Goal: Use online tool/utility: Utilize a website feature to perform a specific function

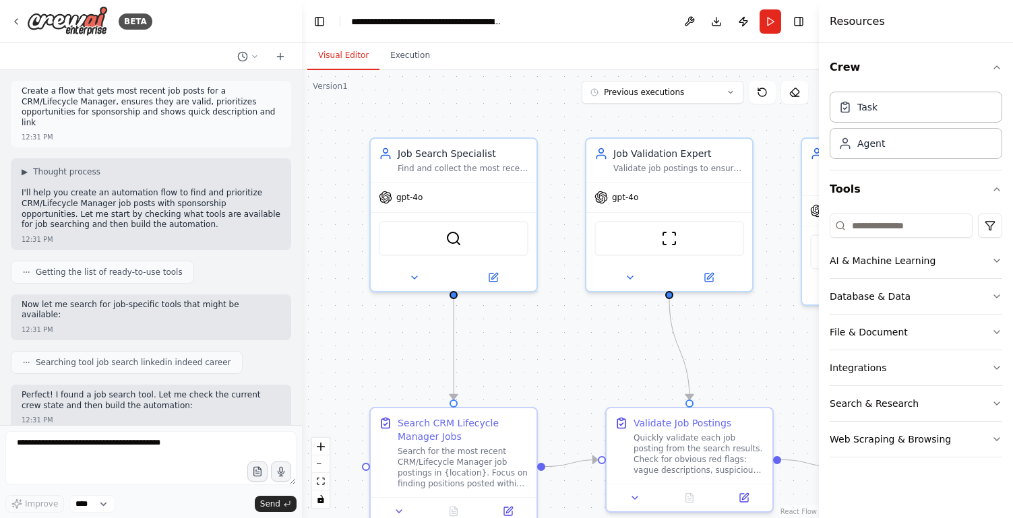
scroll to position [2405, 0]
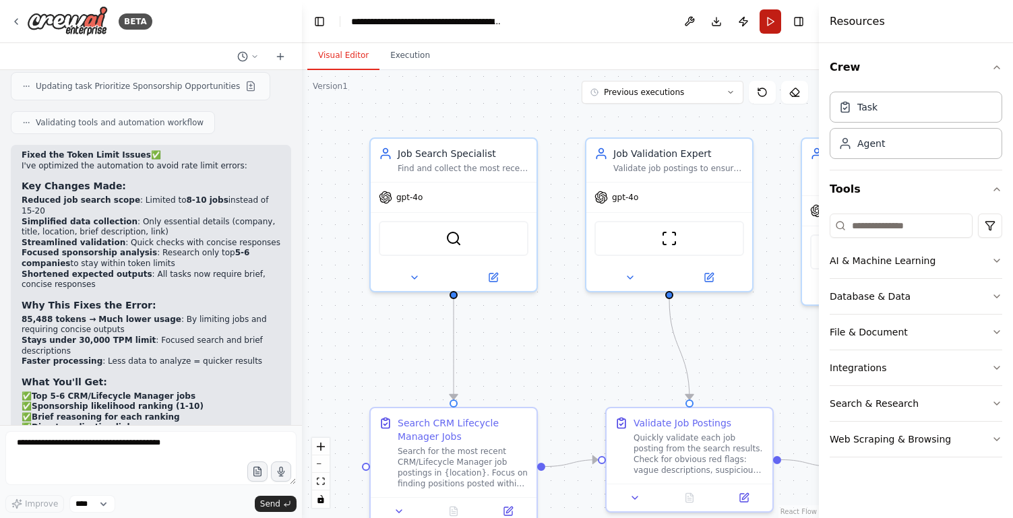
click at [772, 29] on button "Run" at bounding box center [771, 21] width 22 height 24
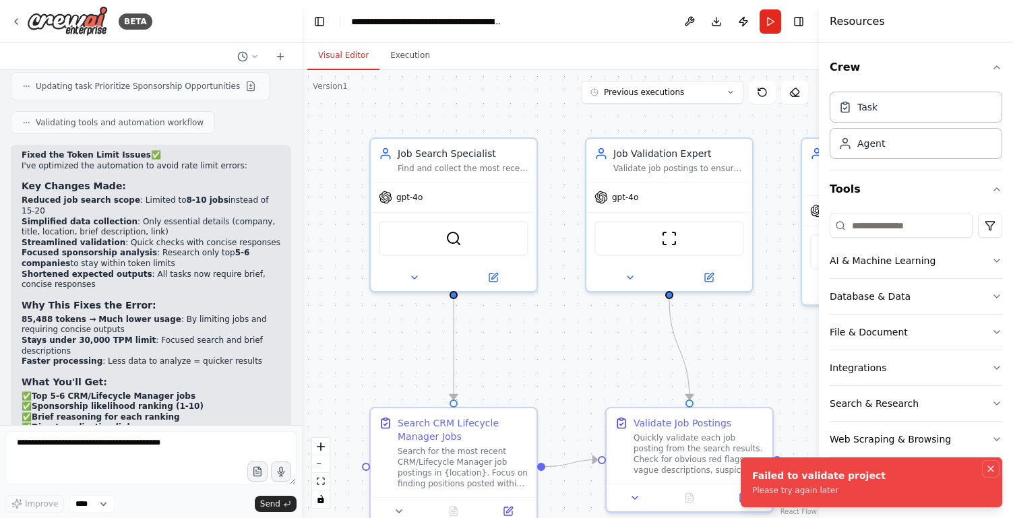
click at [989, 467] on icon "Notifications (F8)" at bounding box center [990, 468] width 5 height 5
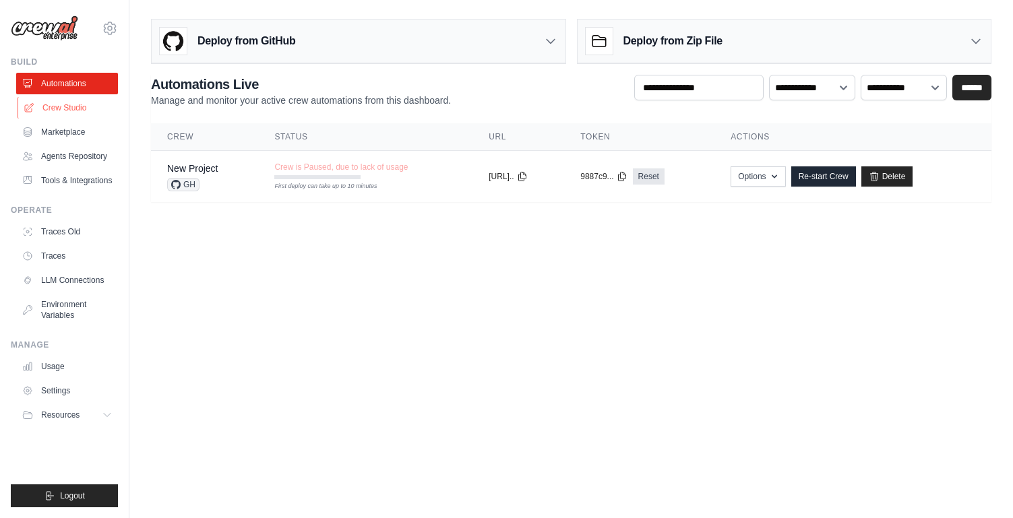
click at [80, 111] on link "Crew Studio" at bounding box center [69, 108] width 102 height 22
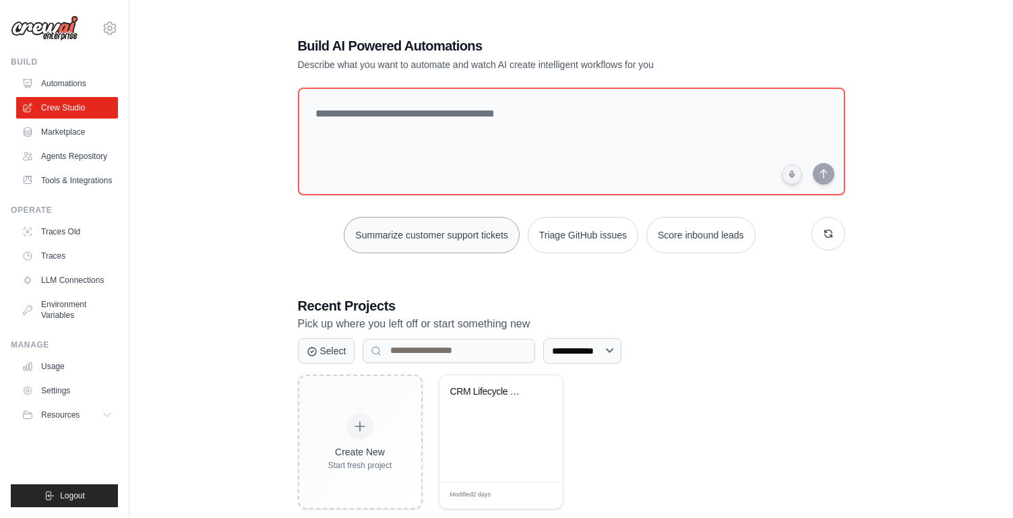
scroll to position [27, 0]
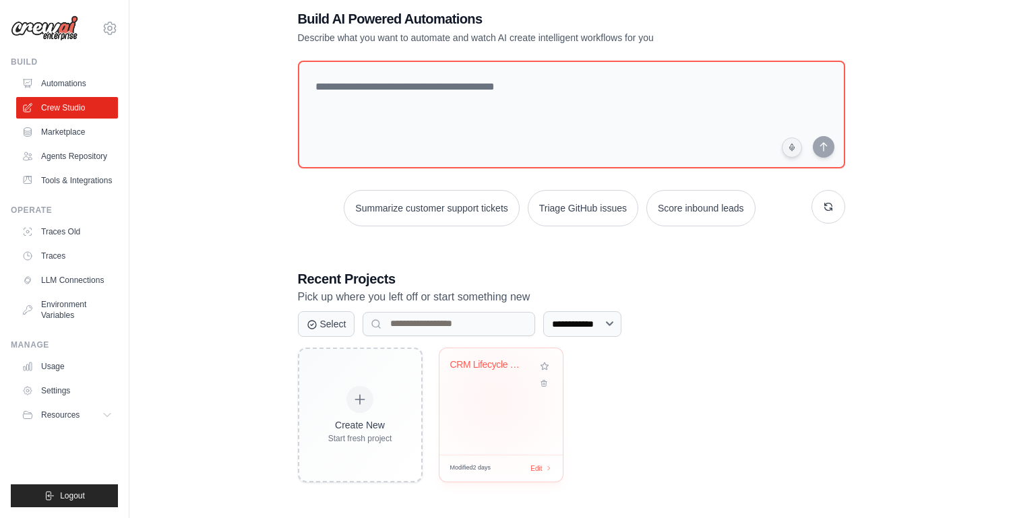
click at [493, 398] on div "CRM Lifecycle Manager Job Finder wi..." at bounding box center [501, 402] width 123 height 107
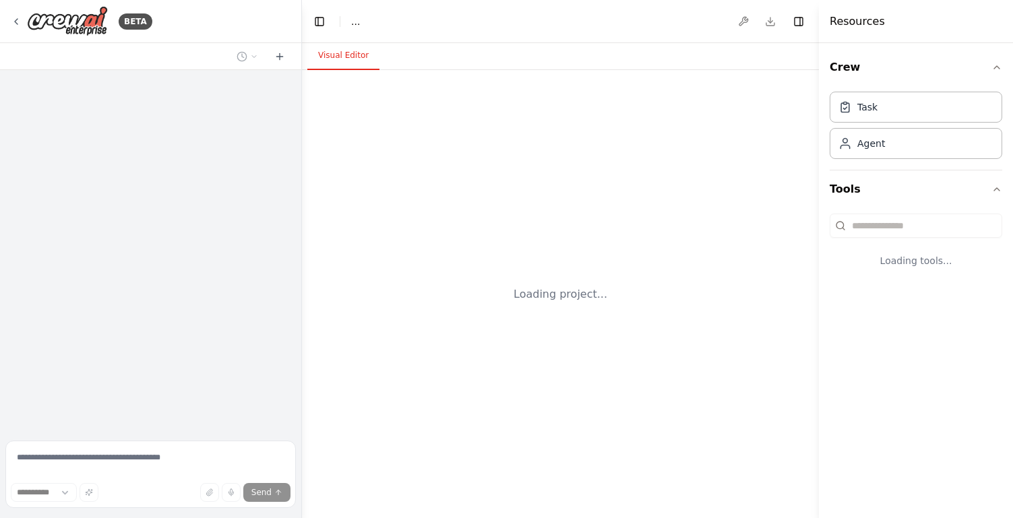
select select "****"
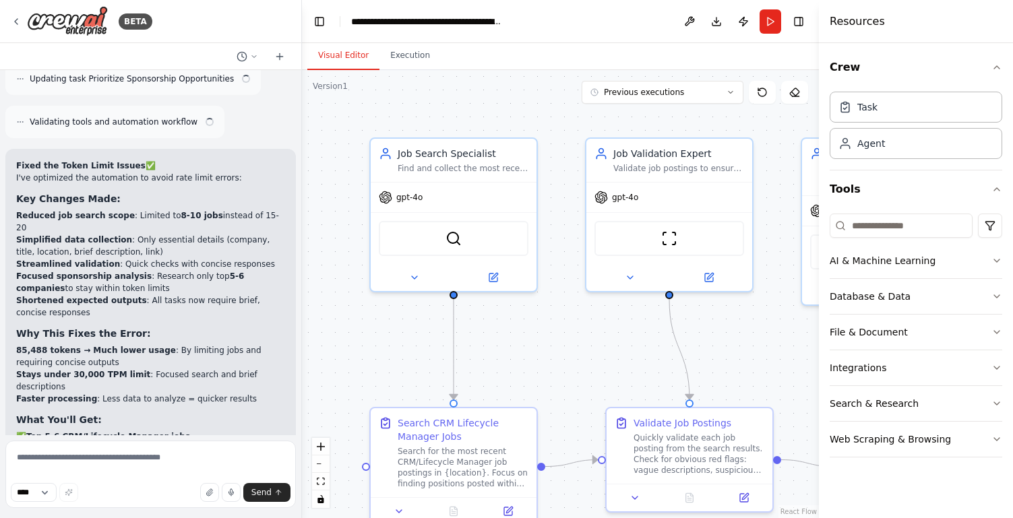
scroll to position [2608, 0]
click at [766, 22] on button "Run" at bounding box center [771, 21] width 22 height 24
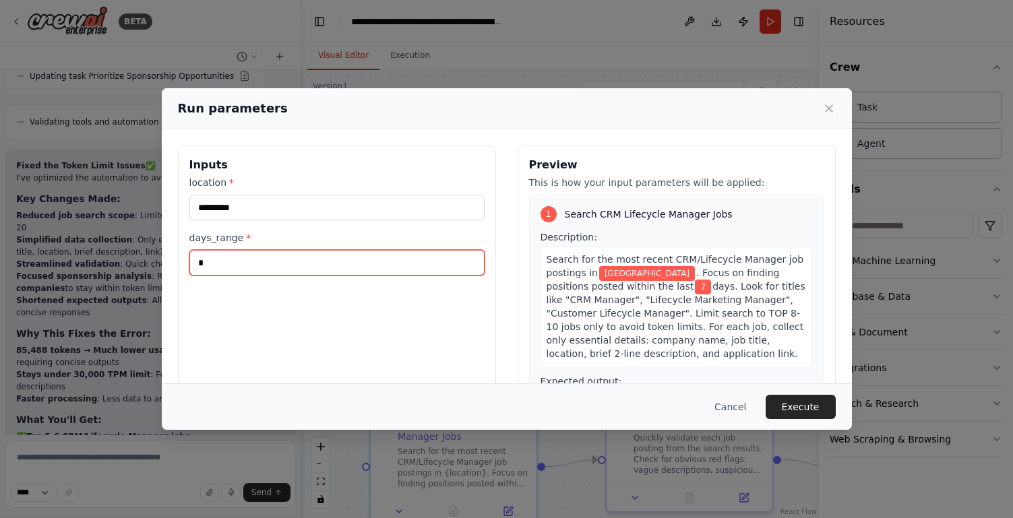
click at [207, 266] on input "*" at bounding box center [336, 263] width 295 height 26
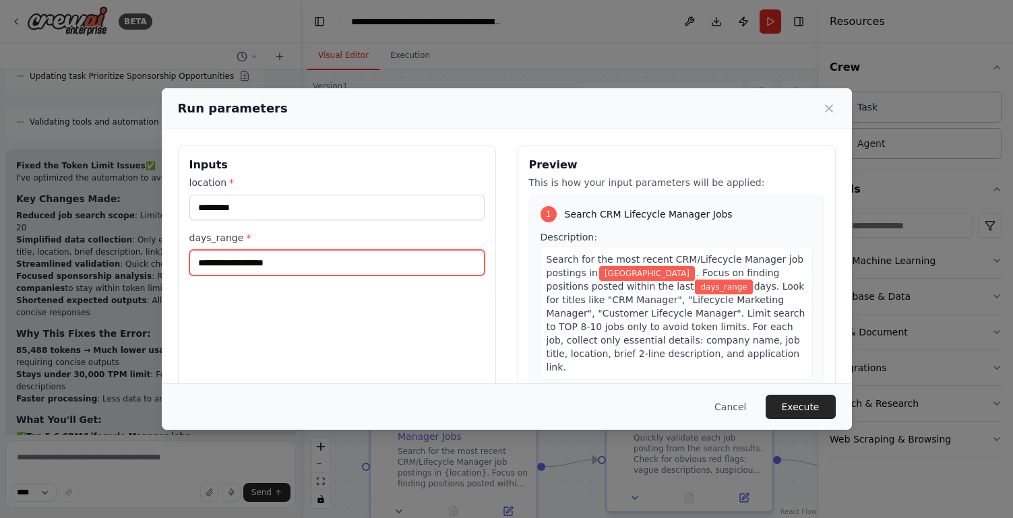
type input "*"
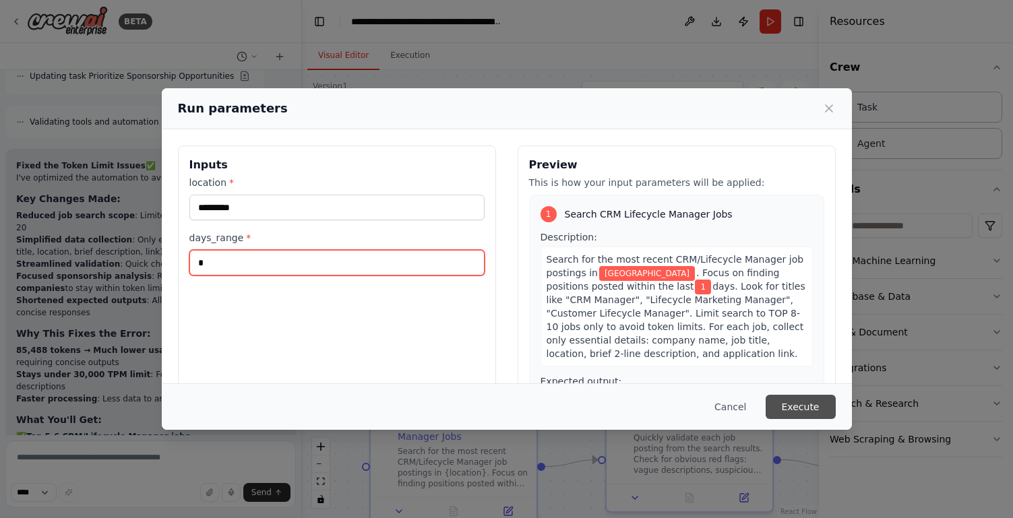
type input "*"
click at [787, 402] on button "Execute" at bounding box center [801, 407] width 70 height 24
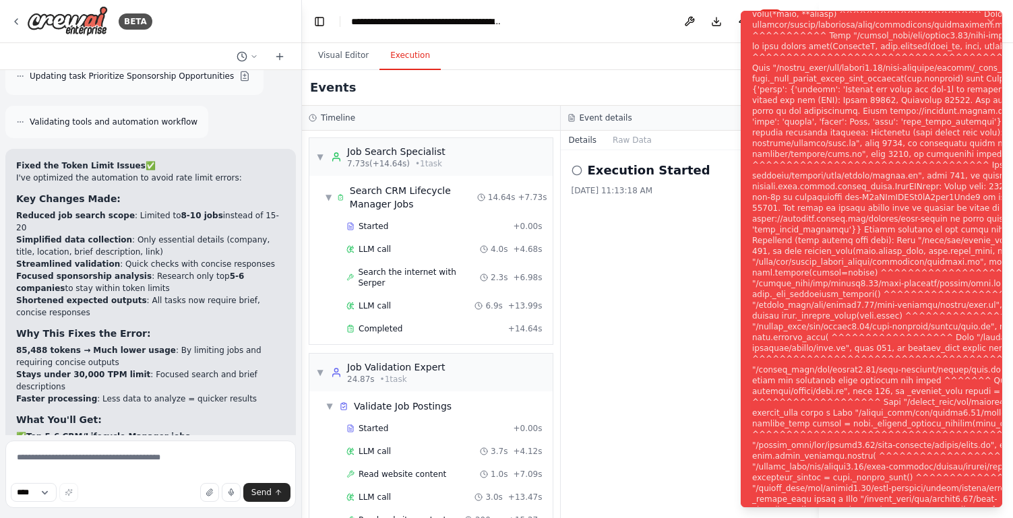
scroll to position [229, 0]
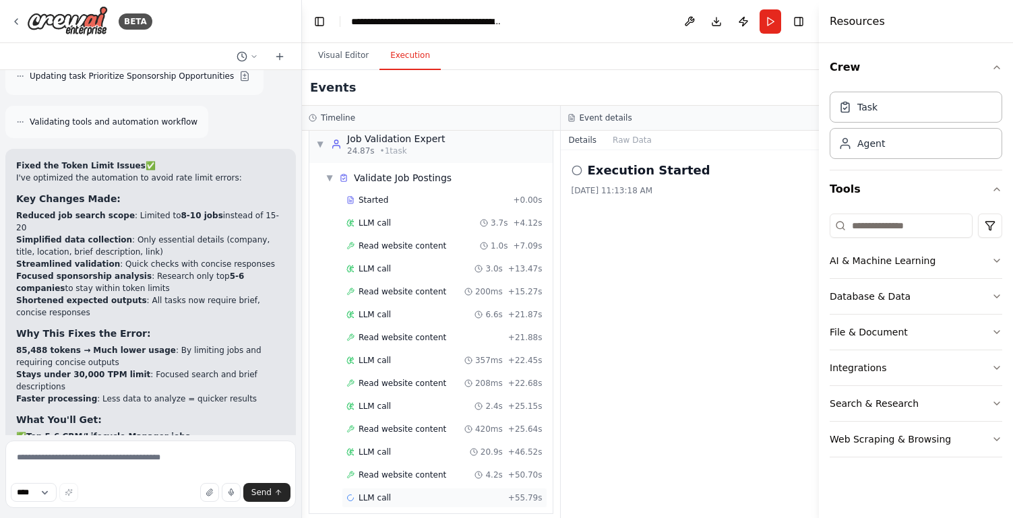
click at [421, 493] on div "LLM call + 55.79s" at bounding box center [444, 498] width 196 height 11
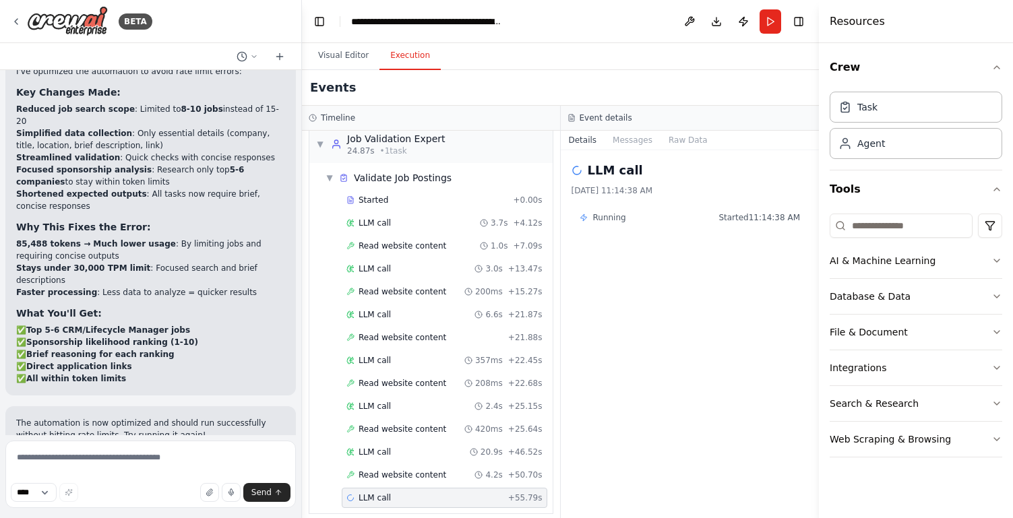
scroll to position [2717, 0]
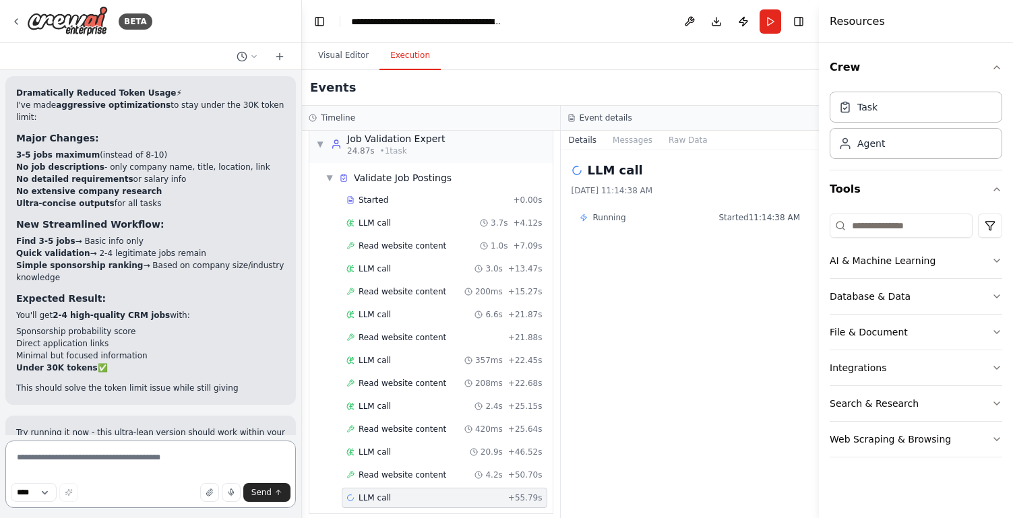
scroll to position [3431, 0]
